Goal: Find specific page/section: Find specific page/section

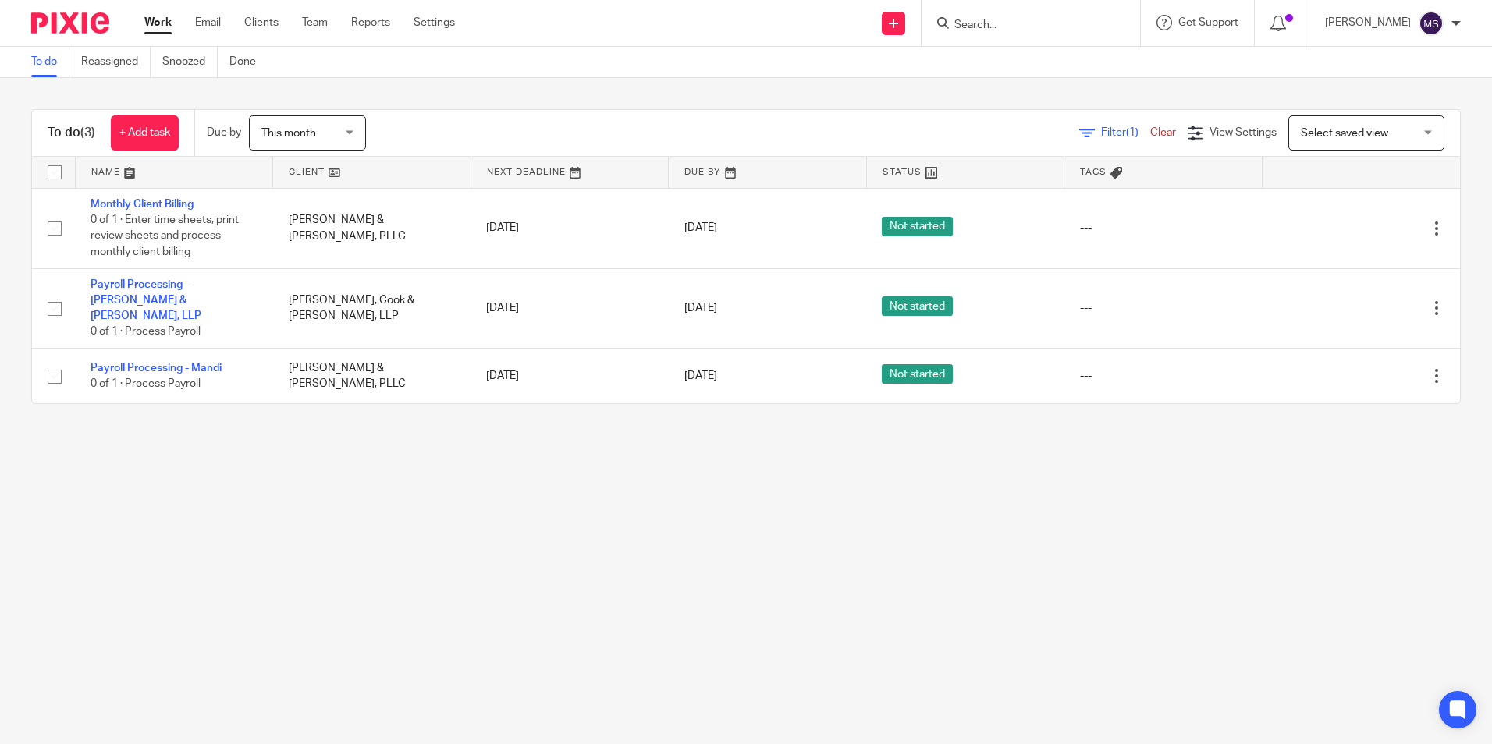
click at [160, 24] on link "Work" at bounding box center [157, 23] width 27 height 16
click at [160, 23] on link "Work" at bounding box center [157, 23] width 27 height 16
click at [1001, 24] on input "Search" at bounding box center [1023, 26] width 140 height 14
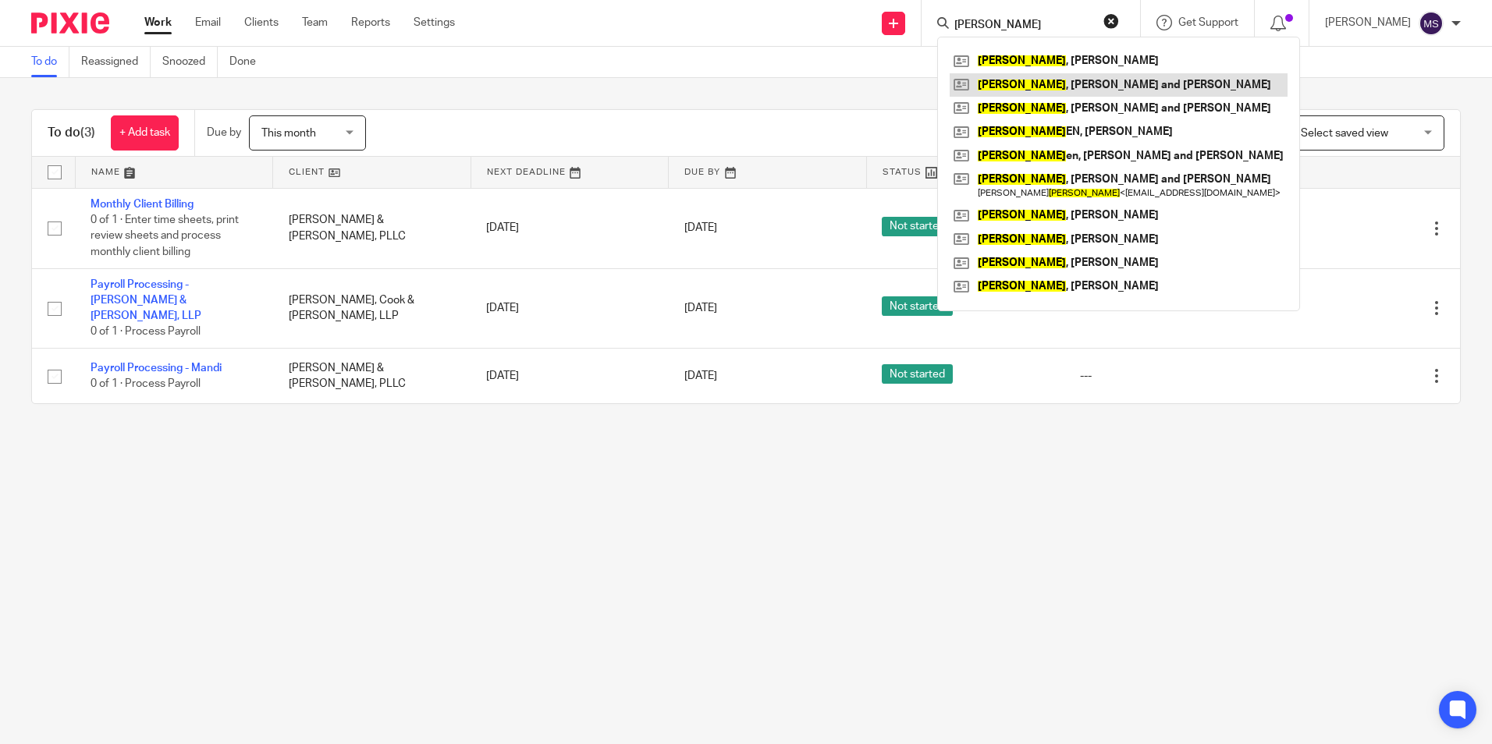
type input "[PERSON_NAME]"
click at [1052, 85] on link at bounding box center [1118, 84] width 338 height 23
